Goal: Information Seeking & Learning: Find specific fact

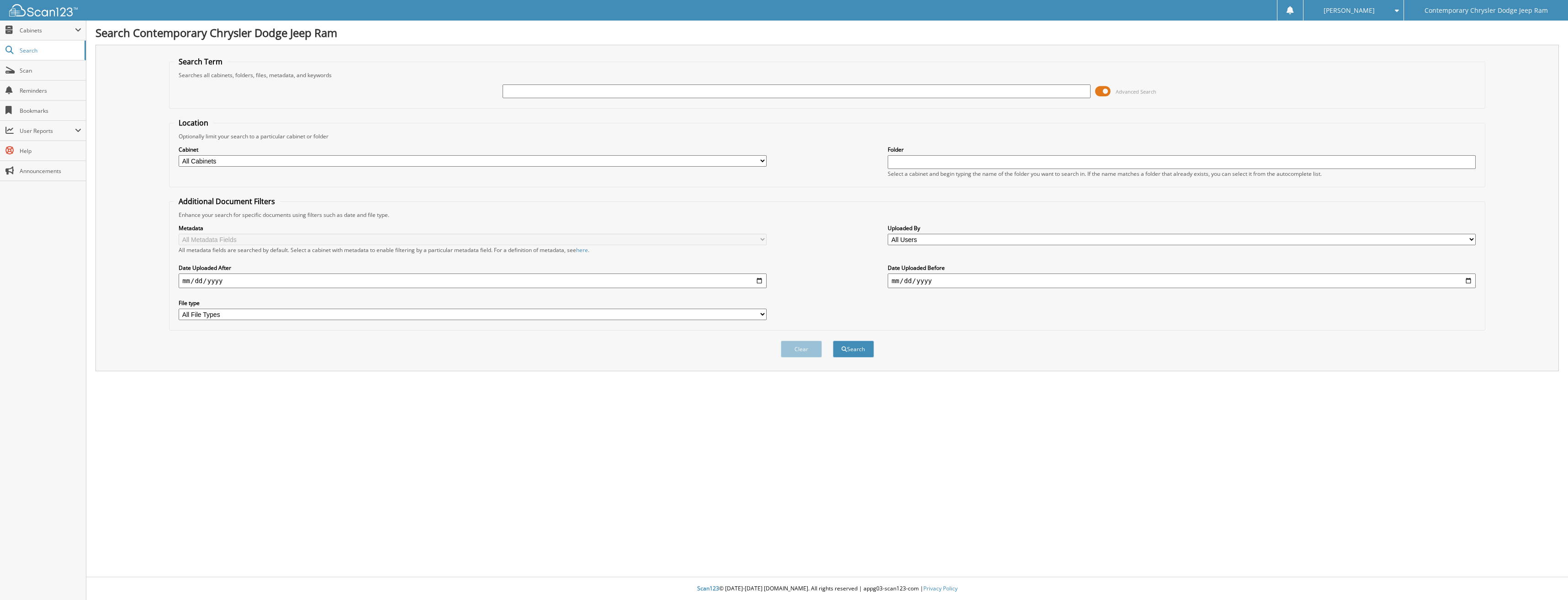
click at [510, 92] on input "text" at bounding box center [796, 91] width 587 height 14
type input "95516"
click at [833, 341] on button "Search" at bounding box center [853, 349] width 41 height 17
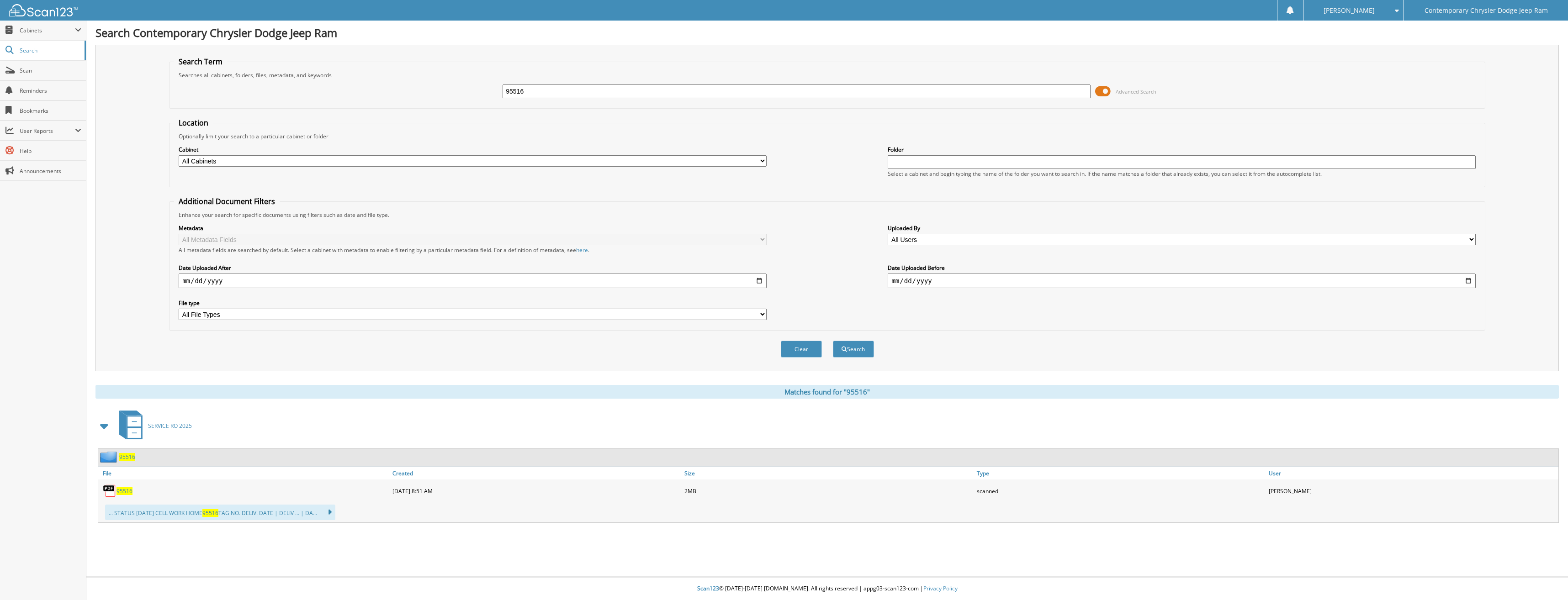
click at [125, 487] on link "95516" at bounding box center [124, 491] width 16 height 8
drag, startPoint x: 530, startPoint y: 91, endPoint x: 462, endPoint y: 89, distance: 68.0
click at [462, 89] on div "95516 Advanced Search" at bounding box center [827, 91] width 1306 height 25
type input "964508"
click at [833, 341] on button "Search" at bounding box center [853, 349] width 41 height 17
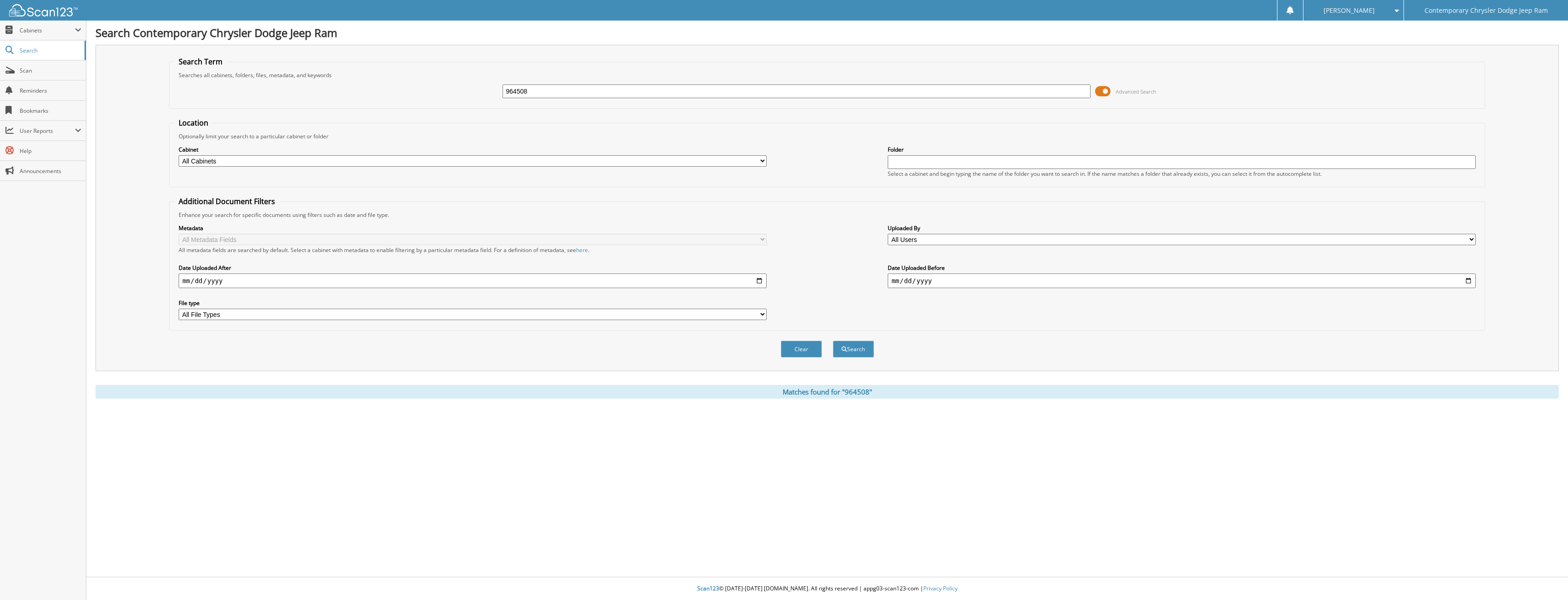
drag, startPoint x: 536, startPoint y: 89, endPoint x: 503, endPoint y: 90, distance: 33.0
click at [503, 90] on input "964508" at bounding box center [796, 91] width 587 height 14
type input "ll215687"
click at [833, 341] on button "Search" at bounding box center [853, 349] width 41 height 17
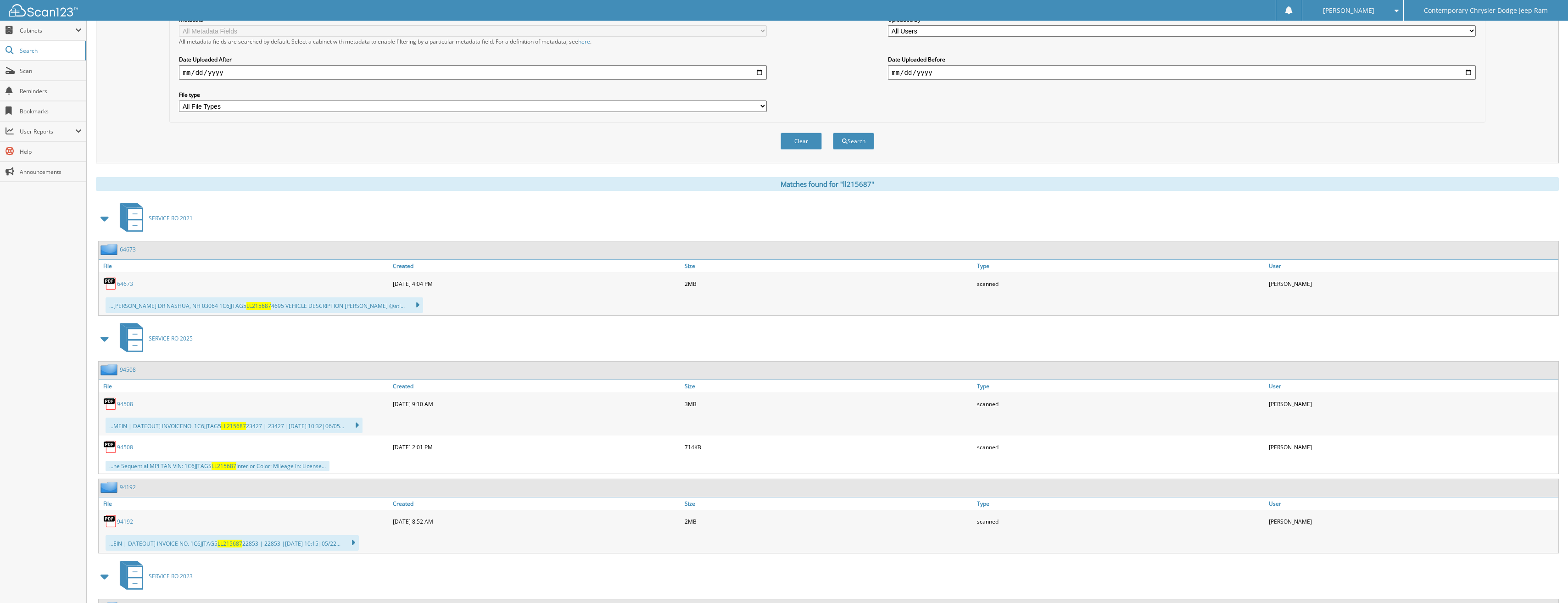
scroll to position [209, 0]
click at [120, 405] on link "94508" at bounding box center [125, 404] width 16 height 8
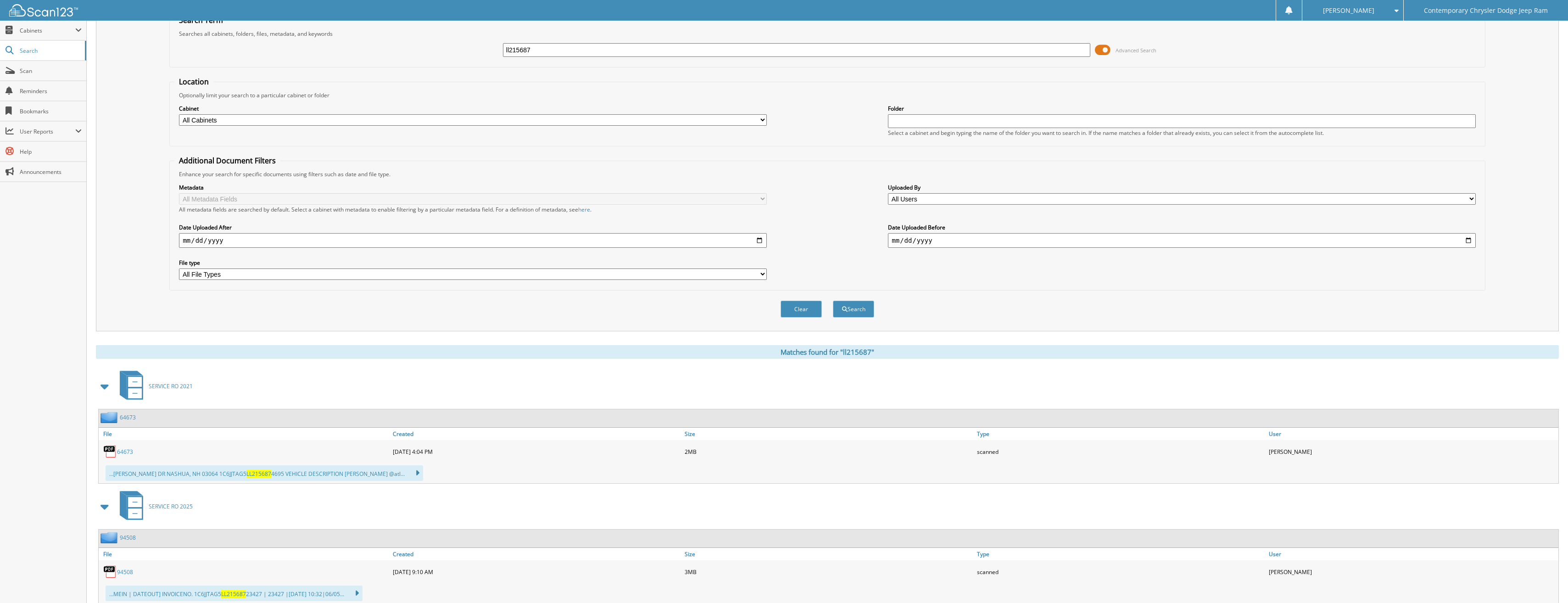
scroll to position [38, 0]
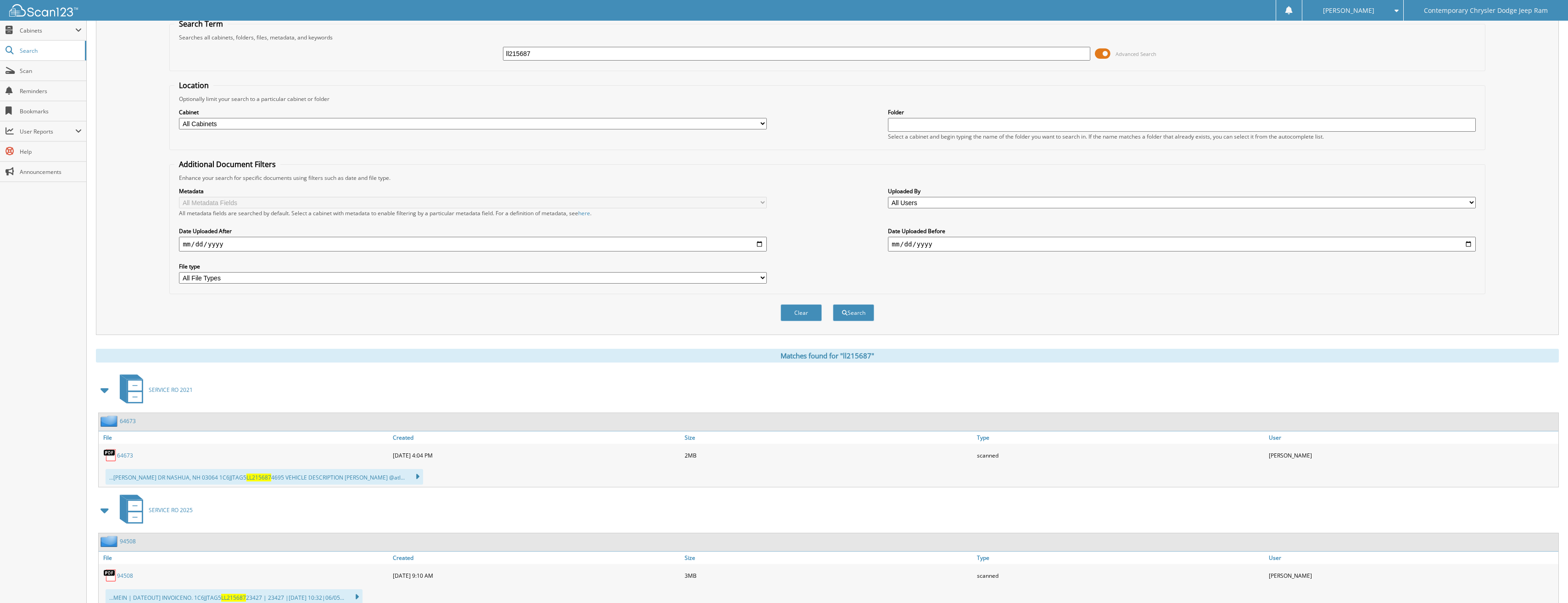
drag, startPoint x: 534, startPoint y: 54, endPoint x: 457, endPoint y: 58, distance: 77.1
click at [457, 58] on div "ll215687 Advanced Search" at bounding box center [826, 54] width 1305 height 25
type input "96945"
click at [833, 305] on button "Search" at bounding box center [853, 313] width 42 height 17
